Goal: Transaction & Acquisition: Book appointment/travel/reservation

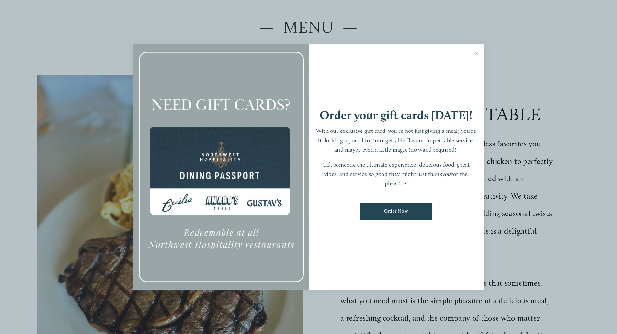
scroll to position [97, 0]
click at [479, 54] on link "Close" at bounding box center [476, 54] width 13 height 18
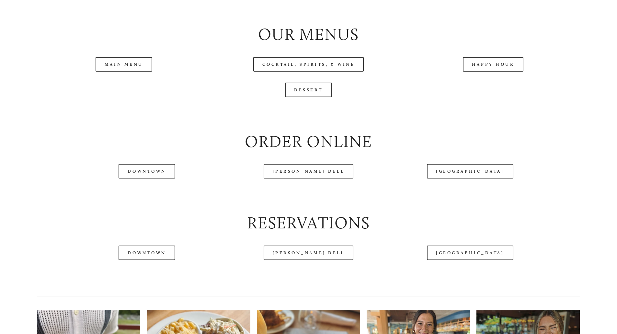
scroll to position [745, 0]
click at [478, 71] on link "Happy Hour" at bounding box center [493, 64] width 61 height 15
click at [147, 71] on link "Main Menu" at bounding box center [124, 64] width 57 height 15
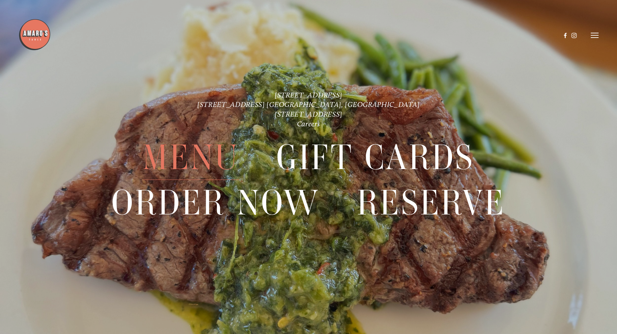
scroll to position [1637, 0]
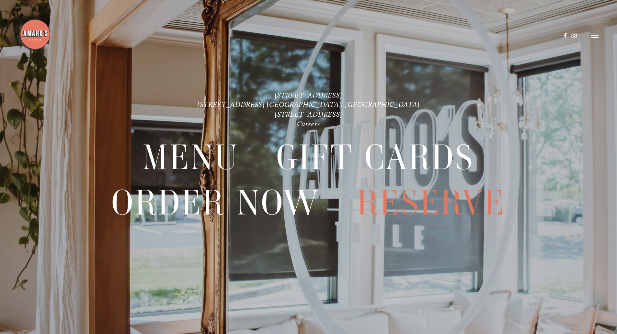
click at [430, 203] on span "Reserve" at bounding box center [431, 202] width 149 height 45
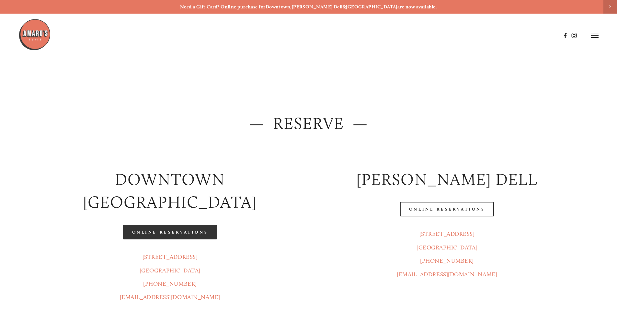
click at [157, 225] on link "Online Reservations" at bounding box center [170, 232] width 94 height 15
